Goal: Task Accomplishment & Management: Use online tool/utility

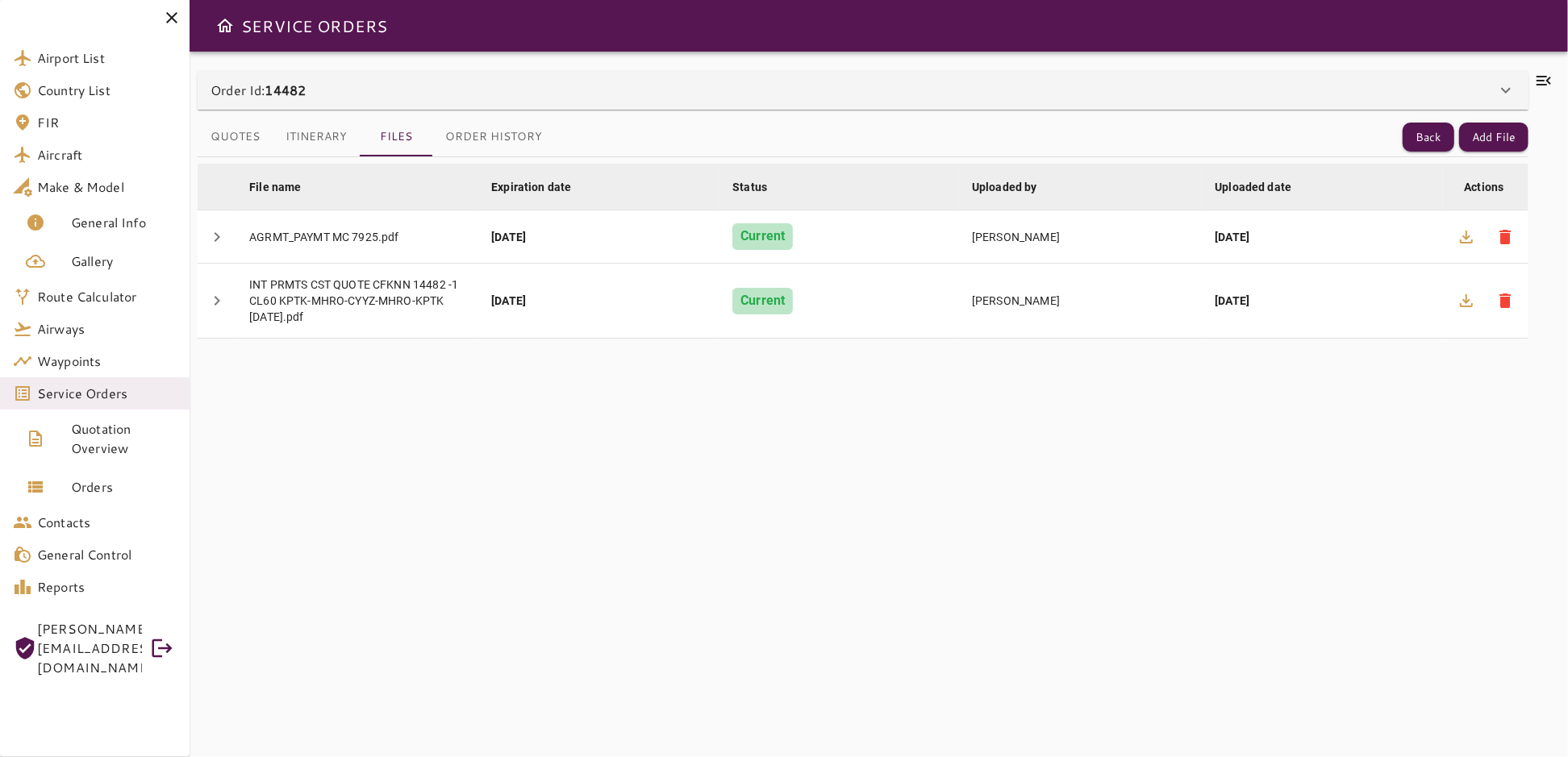
click at [1545, 78] on icon at bounding box center [1544, 81] width 19 height 19
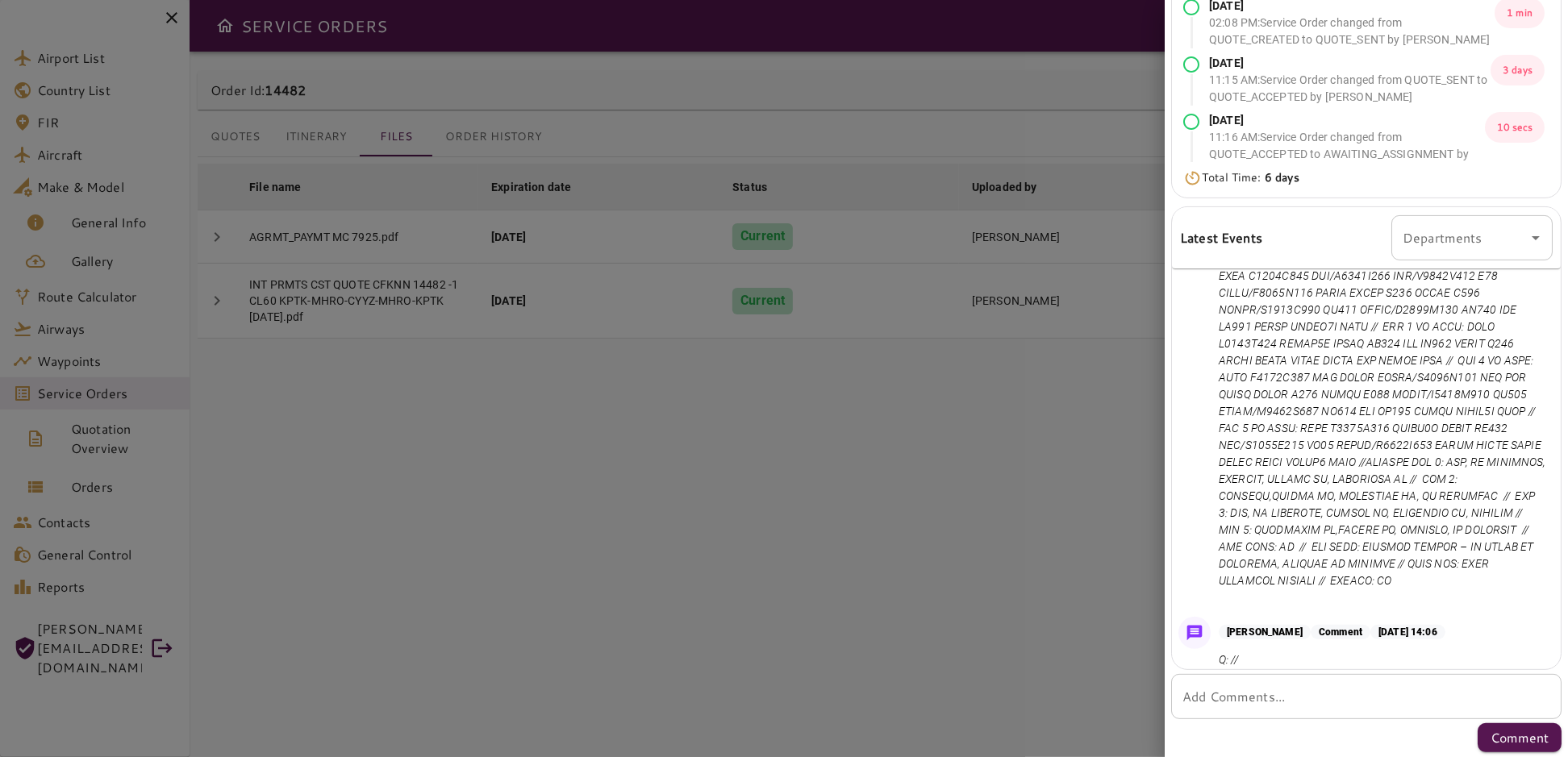
scroll to position [720, 0]
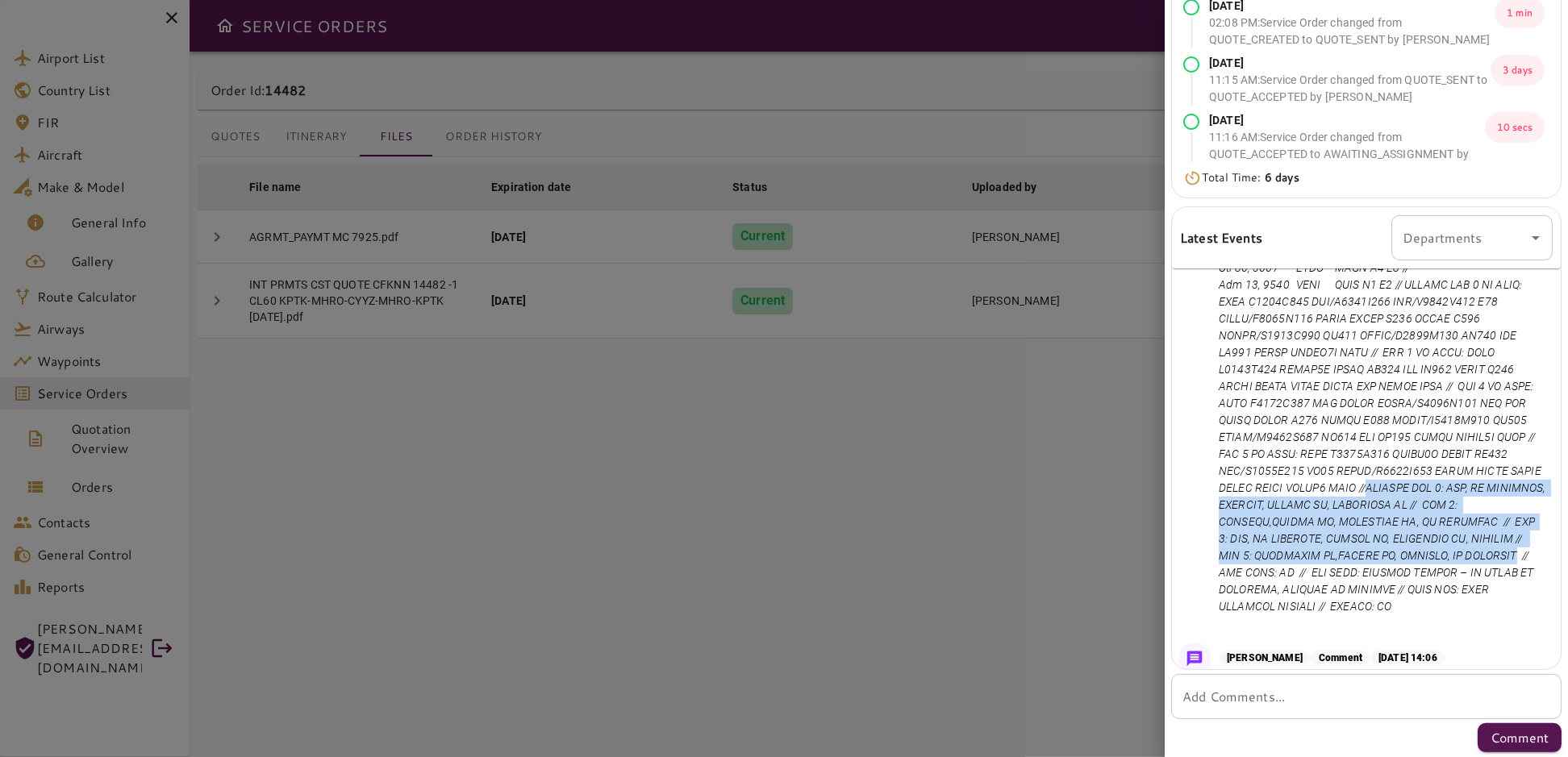
drag, startPoint x: 1300, startPoint y: 503, endPoint x: 1269, endPoint y: 587, distance: 89.5
click at [1269, 587] on p at bounding box center [1383, 420] width 328 height 390
copy p "PERMITS LEG 1: COF, MX AIRSPACE, [GEOGRAPHIC_DATA], [GEOGRAPHIC_DATA] OF, [GEOG…"
